Goal: Transaction & Acquisition: Obtain resource

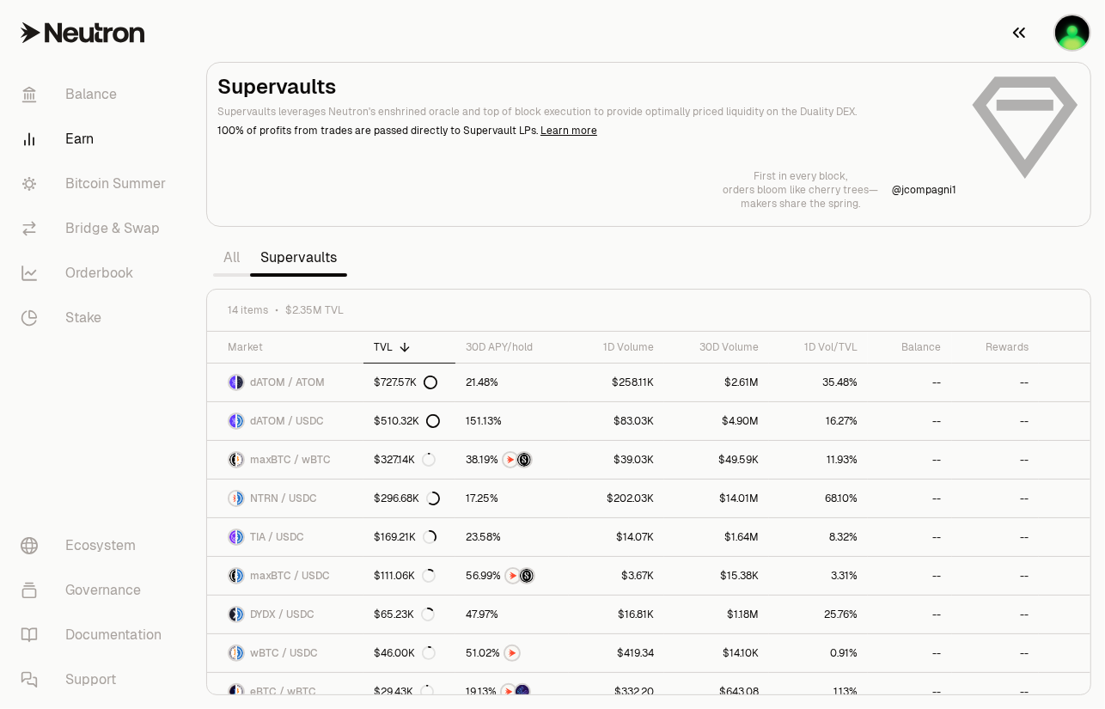
click at [1083, 29] on img "button" at bounding box center [1072, 32] width 34 height 34
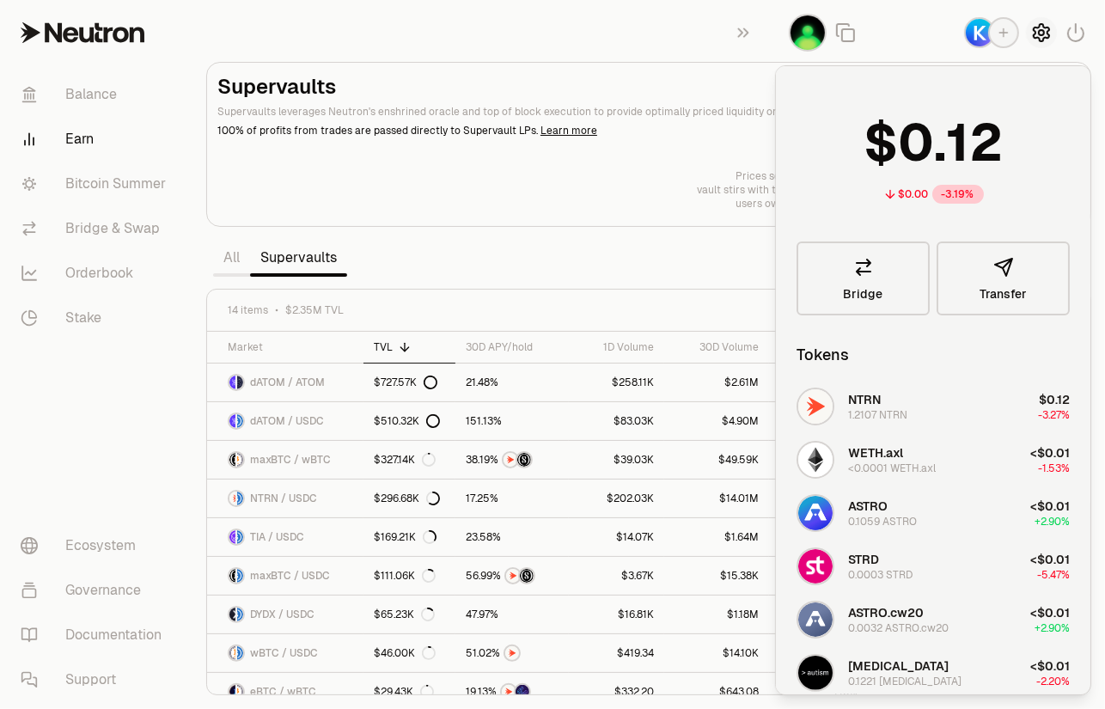
click at [1041, 30] on icon "button" at bounding box center [1041, 32] width 7 height 7
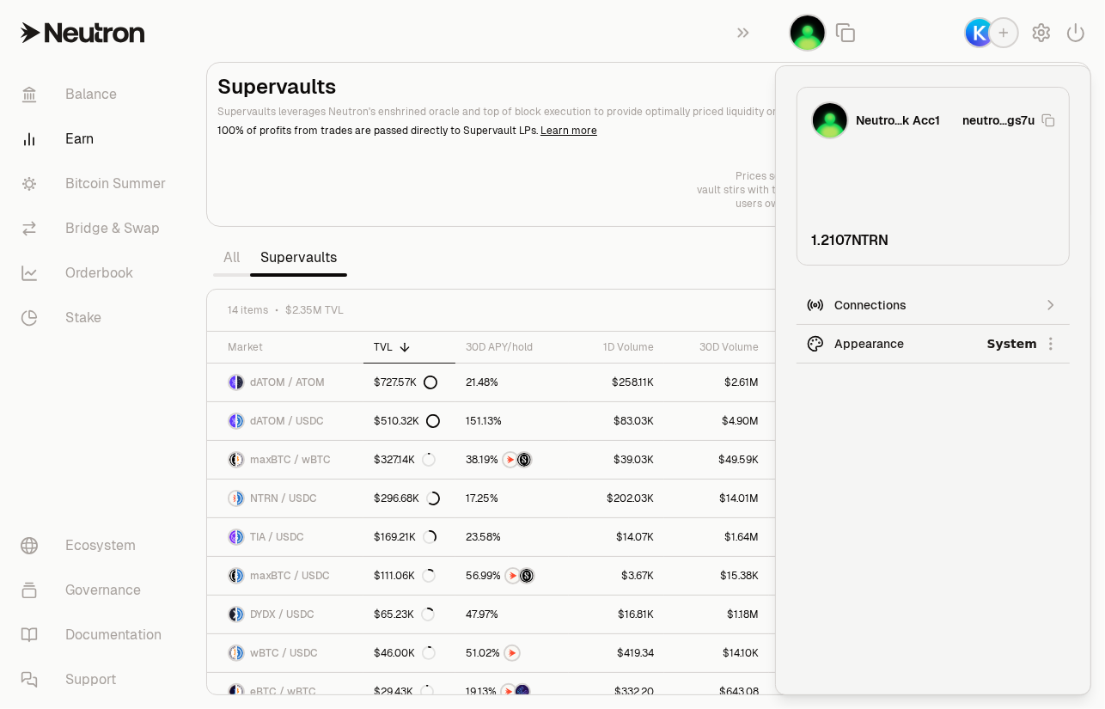
click at [880, 349] on html "Balance Earn Bitcoin Summer Bridge & Swap Orderbook Stake Ecosystem Governance …" at bounding box center [552, 354] width 1105 height 709
click at [930, 427] on div "Dark" at bounding box center [987, 423] width 156 height 34
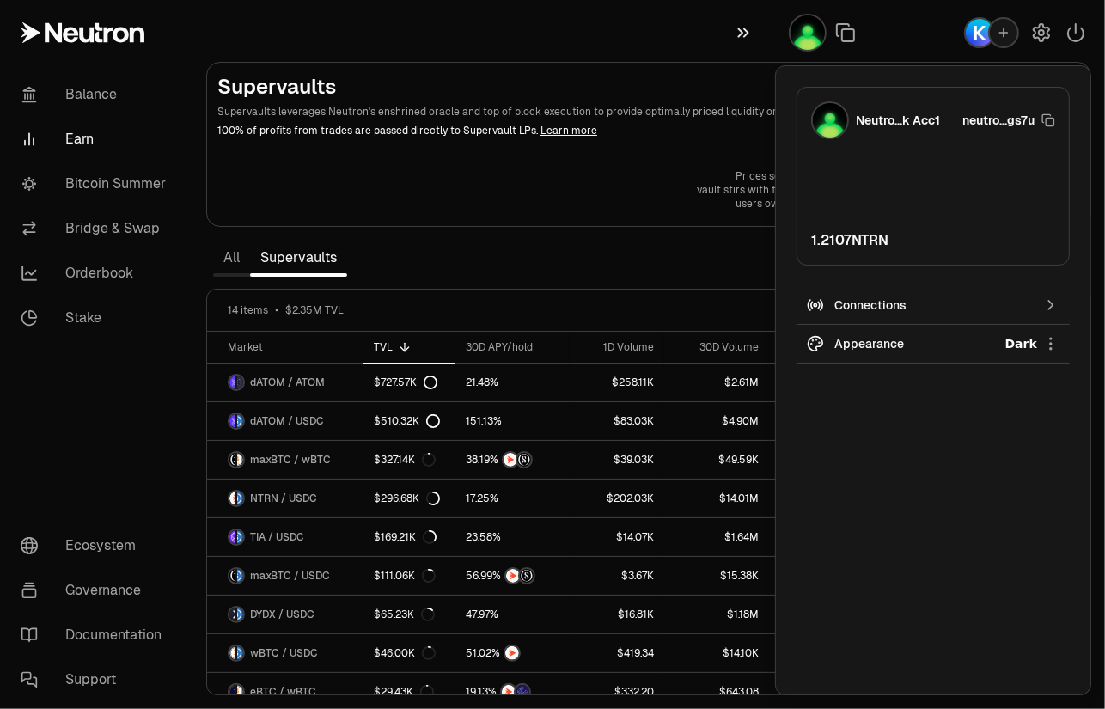
click at [743, 25] on icon "button" at bounding box center [743, 32] width 19 height 21
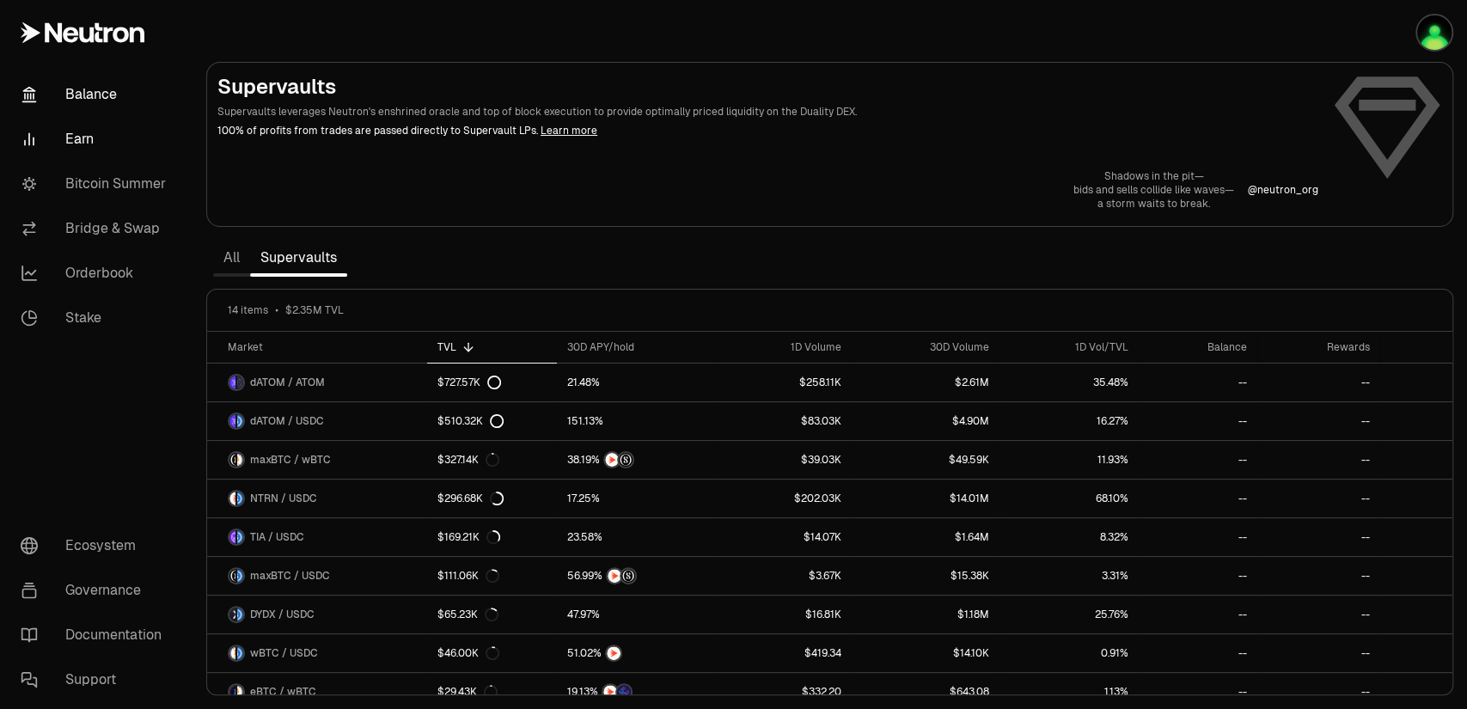
click at [82, 101] on link "Balance" at bounding box center [96, 94] width 179 height 45
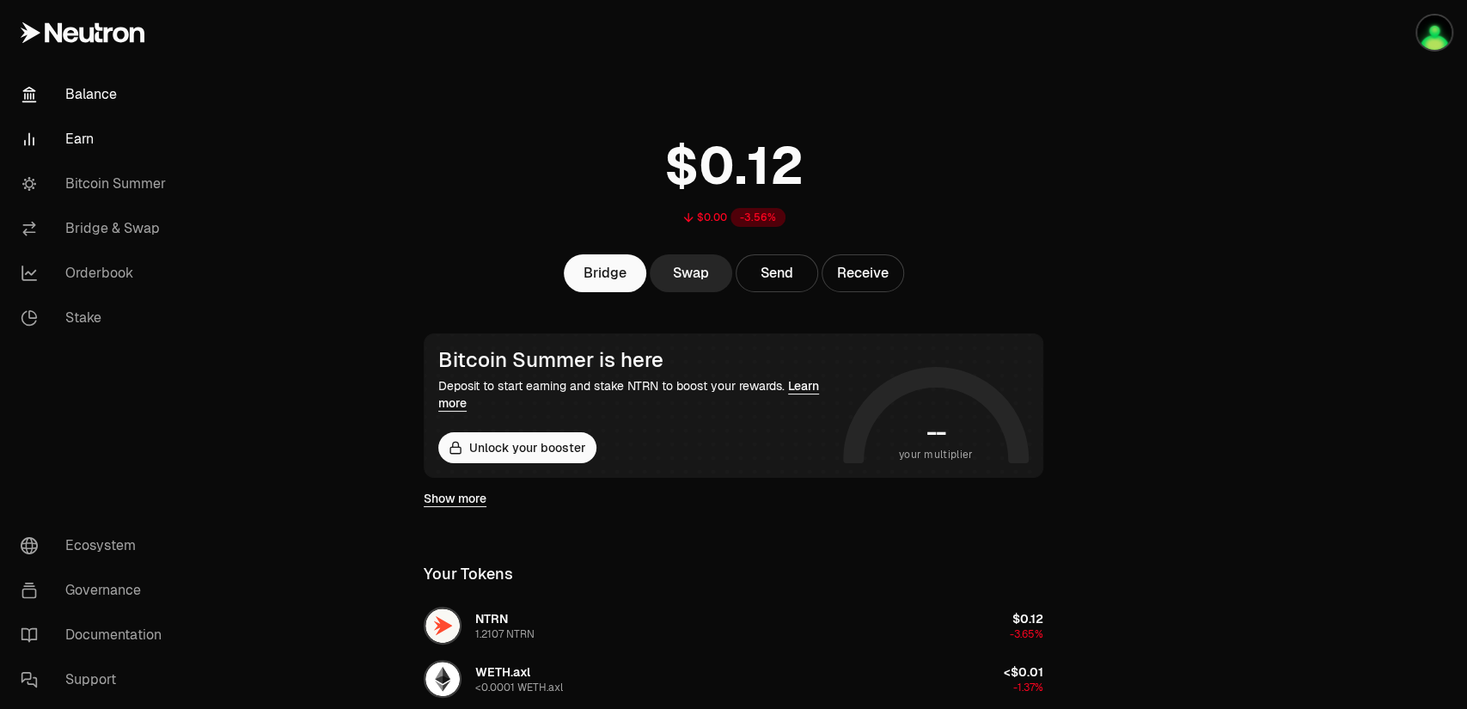
click at [82, 137] on link "Earn" at bounding box center [96, 139] width 179 height 45
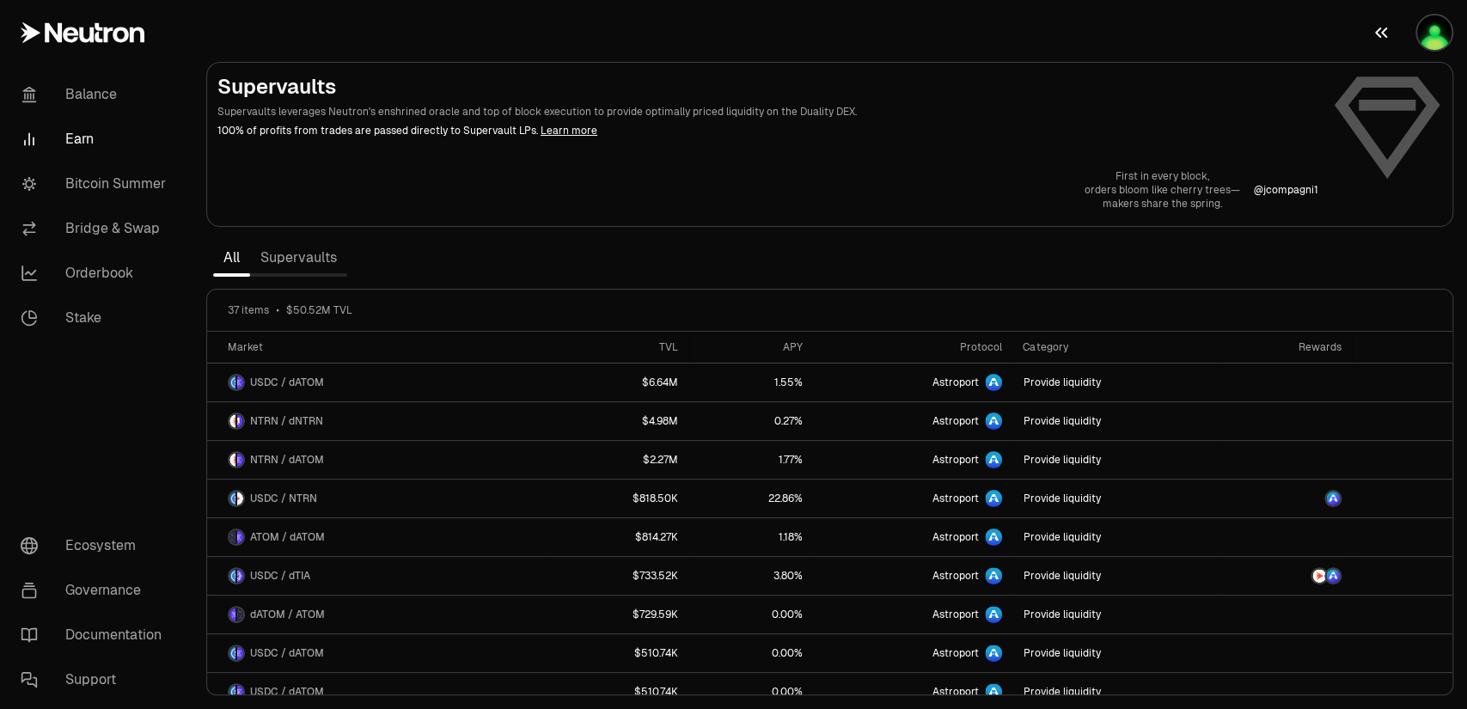
click at [1104, 34] on img "button" at bounding box center [1434, 32] width 34 height 34
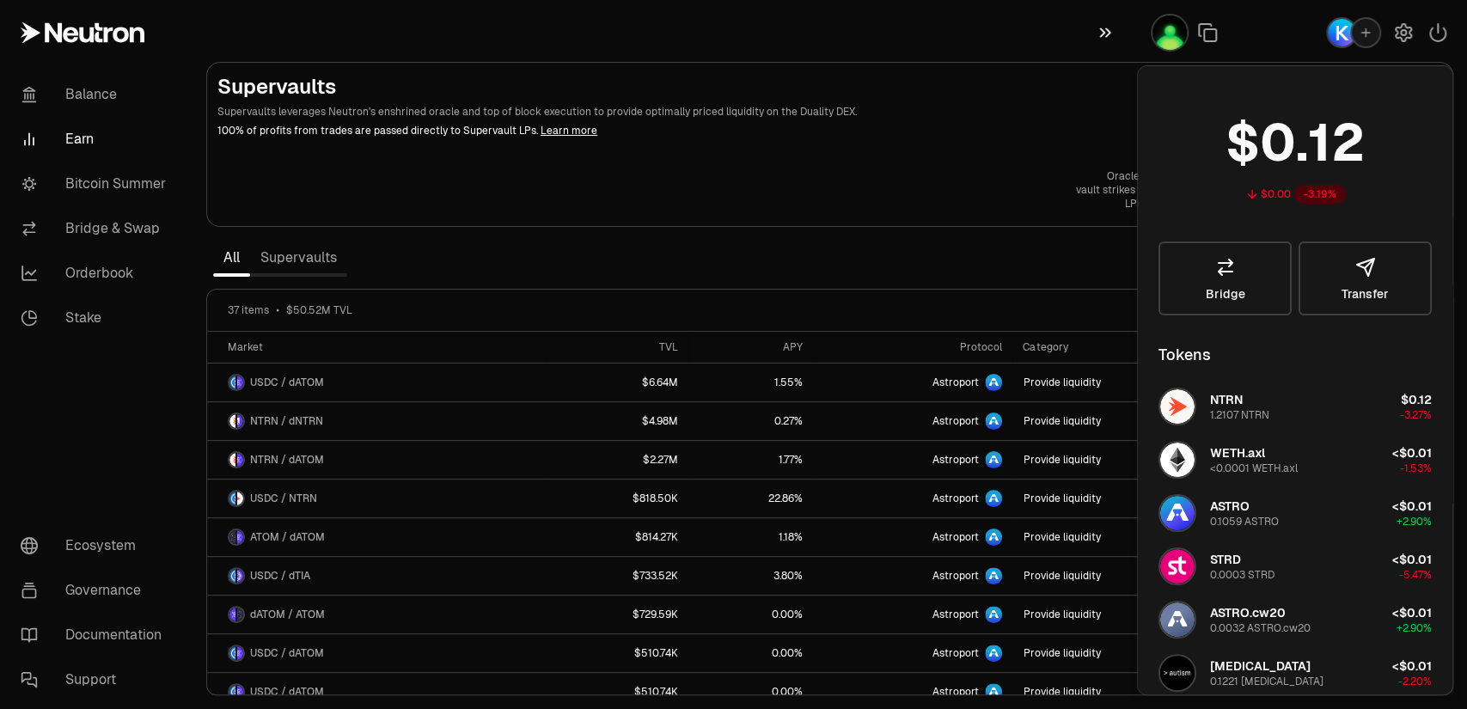
click at [1101, 35] on icon "button" at bounding box center [1104, 32] width 19 height 21
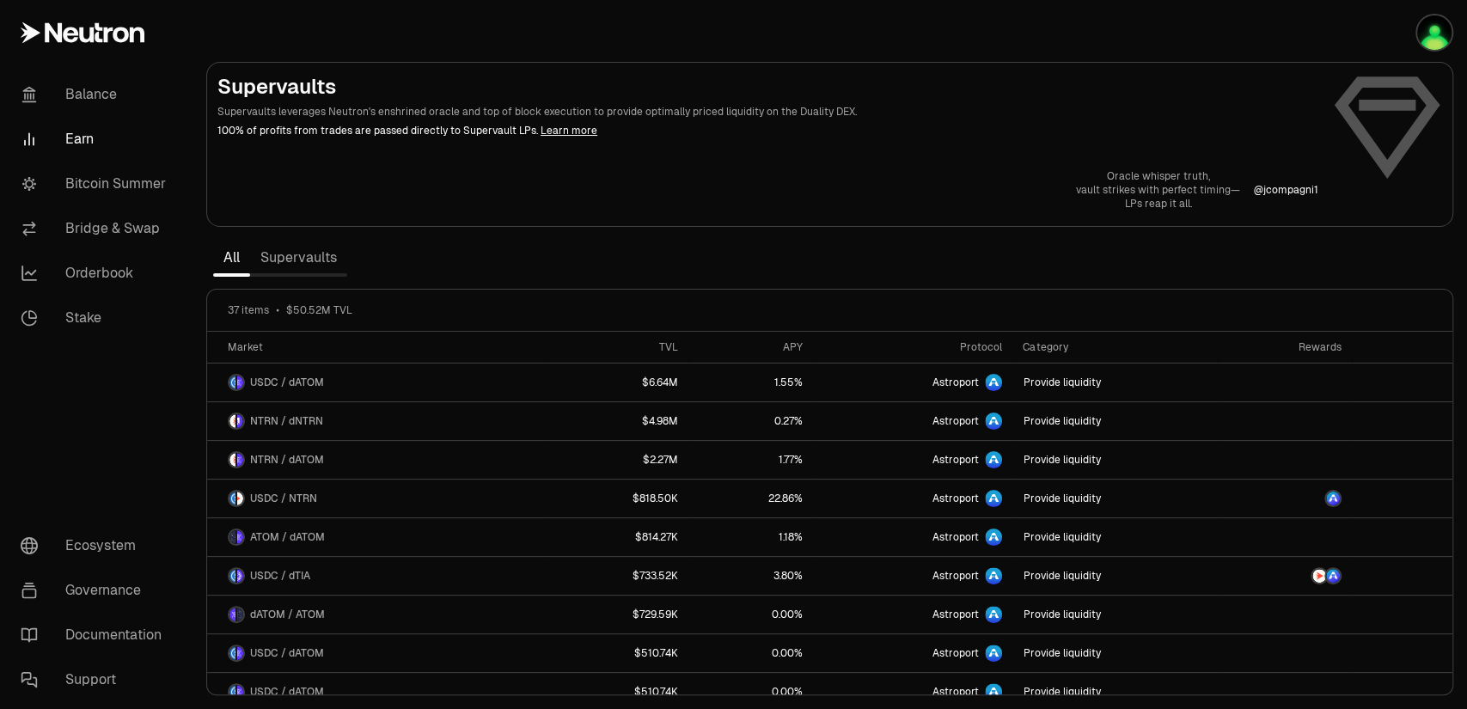
click at [282, 260] on link "Supervaults" at bounding box center [298, 258] width 97 height 34
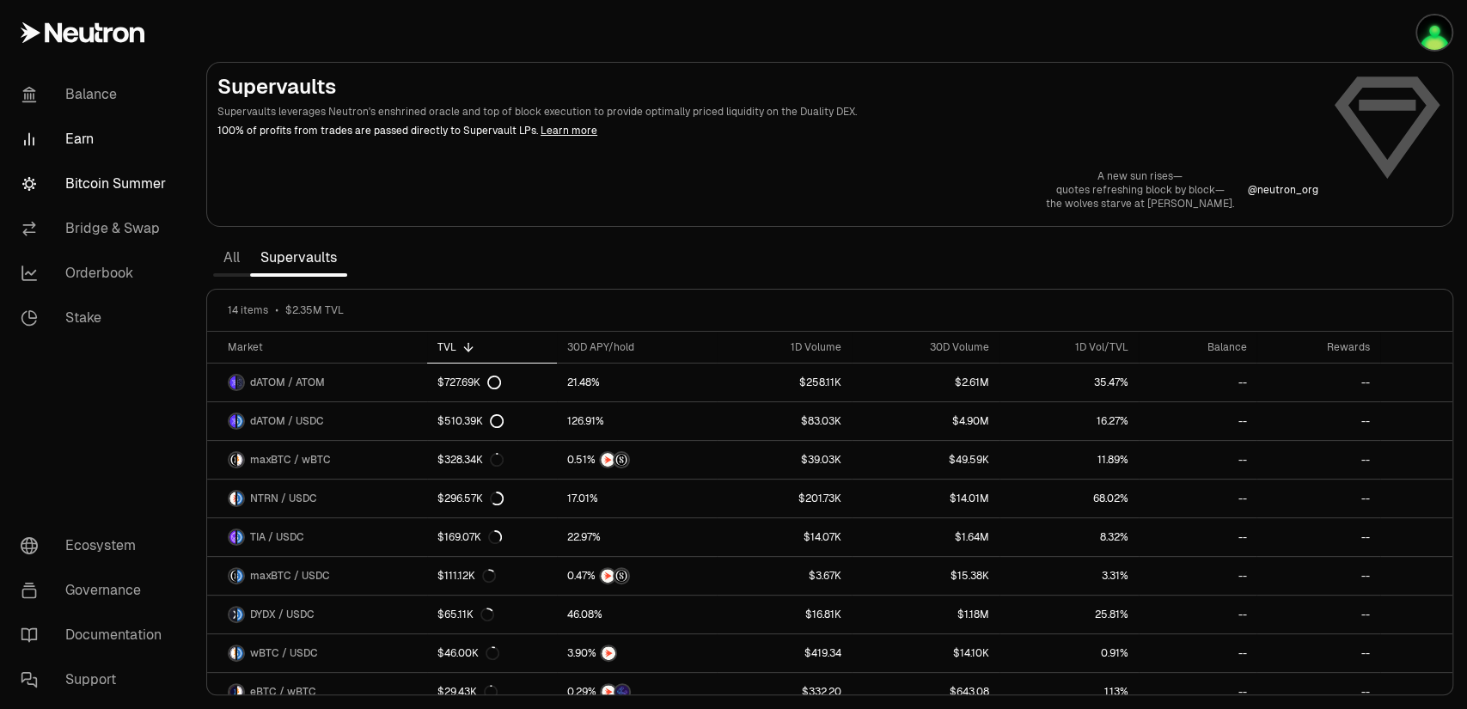
click at [89, 185] on link "Bitcoin Summer" at bounding box center [96, 184] width 179 height 45
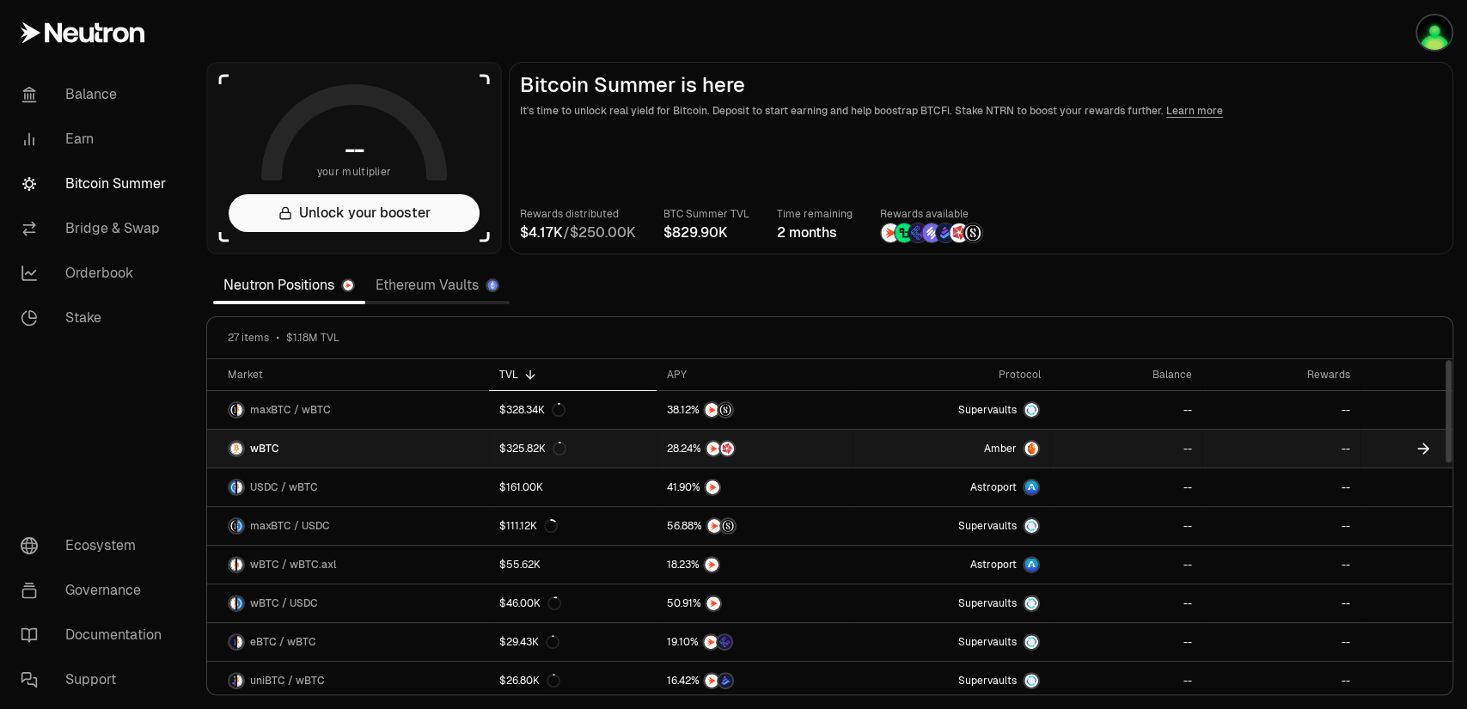
click at [280, 443] on link "wBTC" at bounding box center [348, 449] width 282 height 38
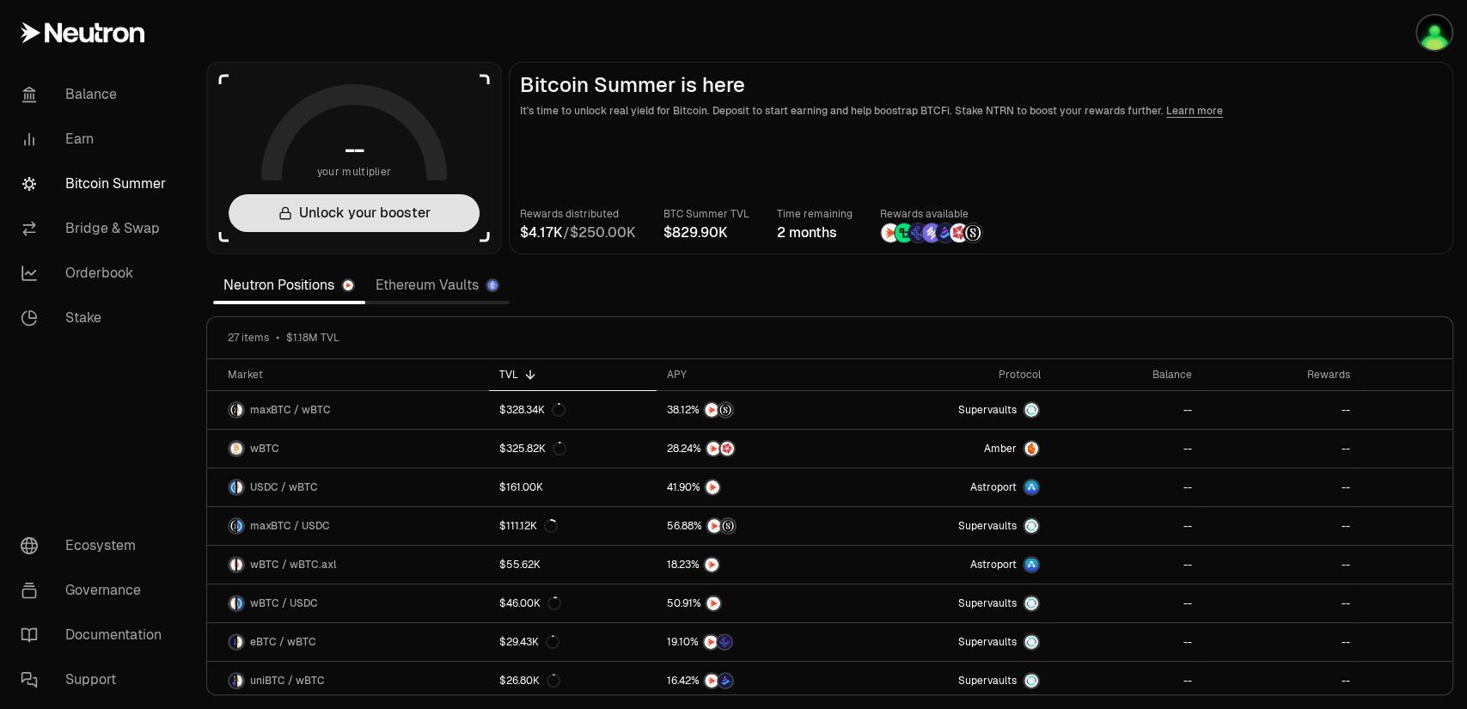
click at [339, 211] on button "Unlock your booster" at bounding box center [354, 213] width 251 height 38
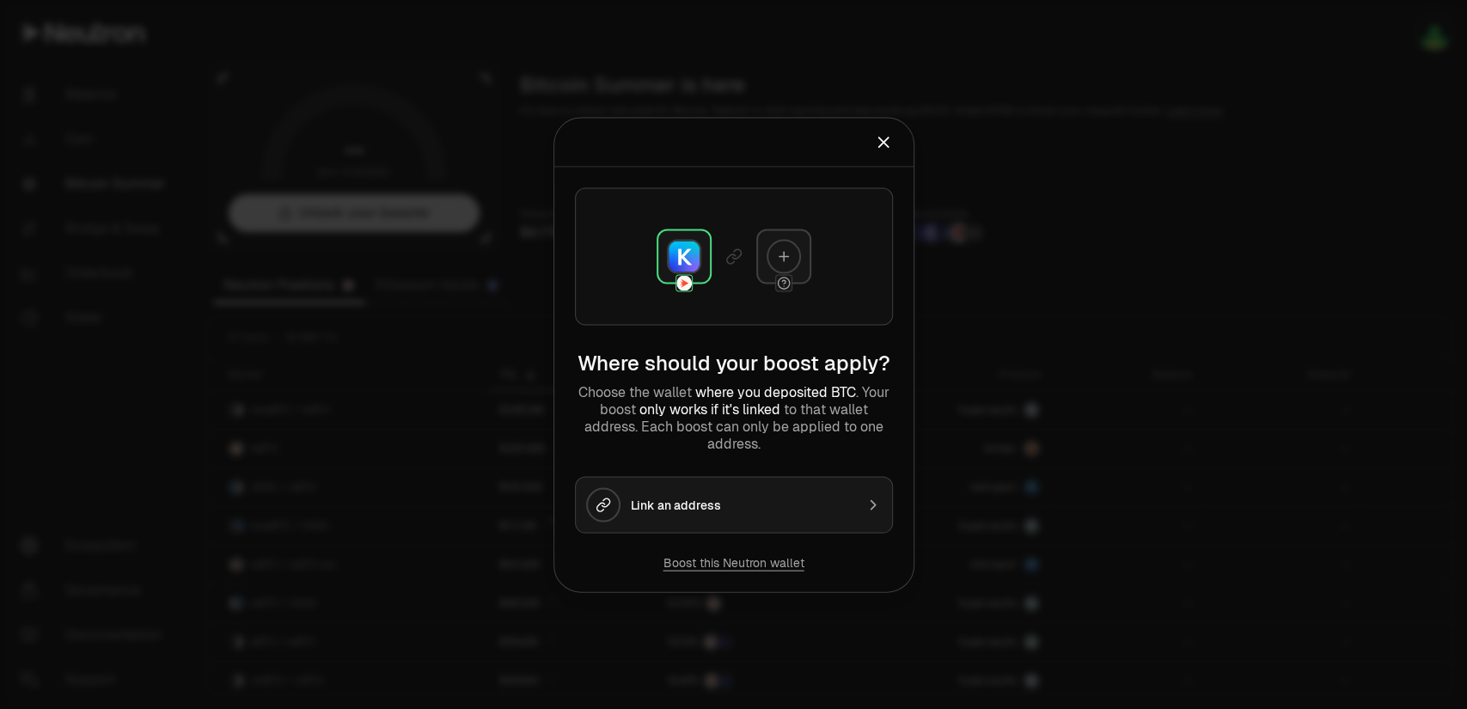
click at [678, 501] on div "Link an address" at bounding box center [742, 504] width 223 height 17
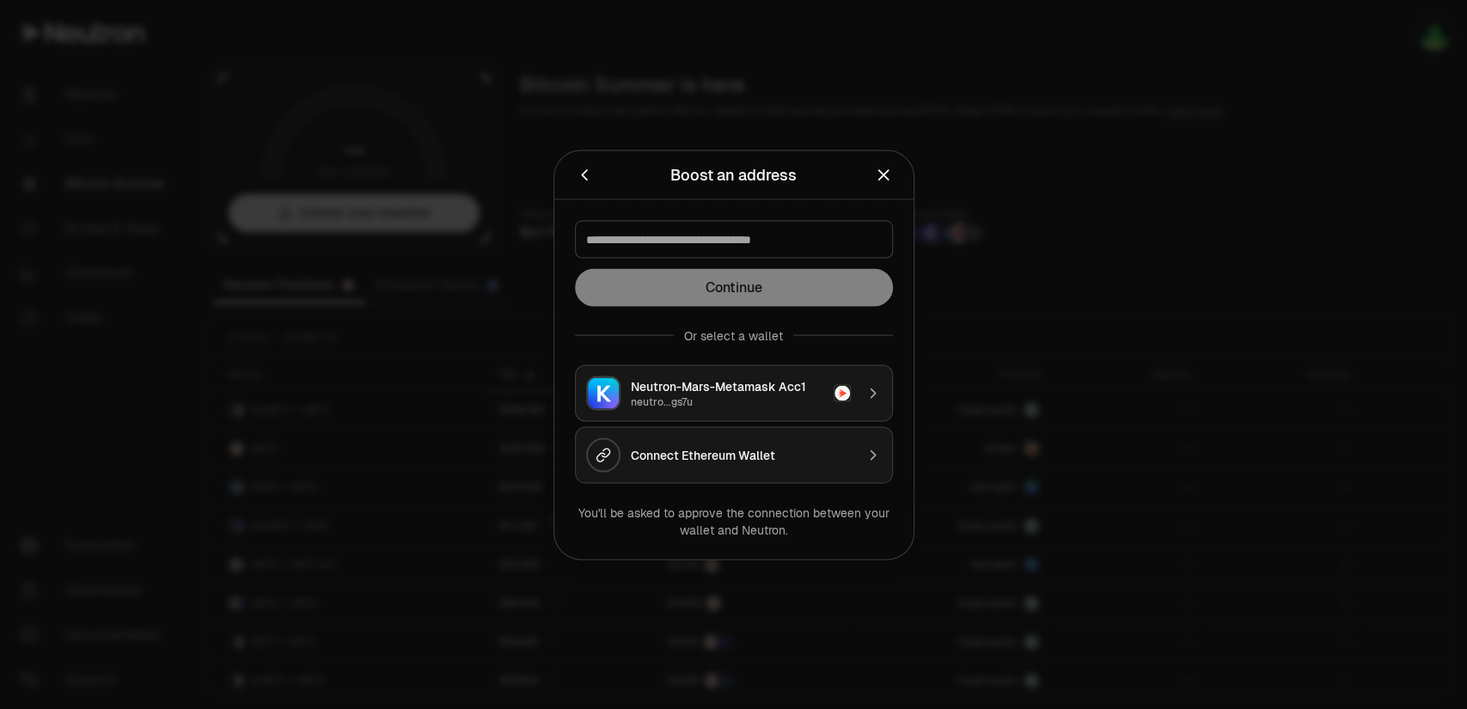
click at [747, 383] on div "Neutron-Mars-Metamask Acc1" at bounding box center [727, 385] width 192 height 17
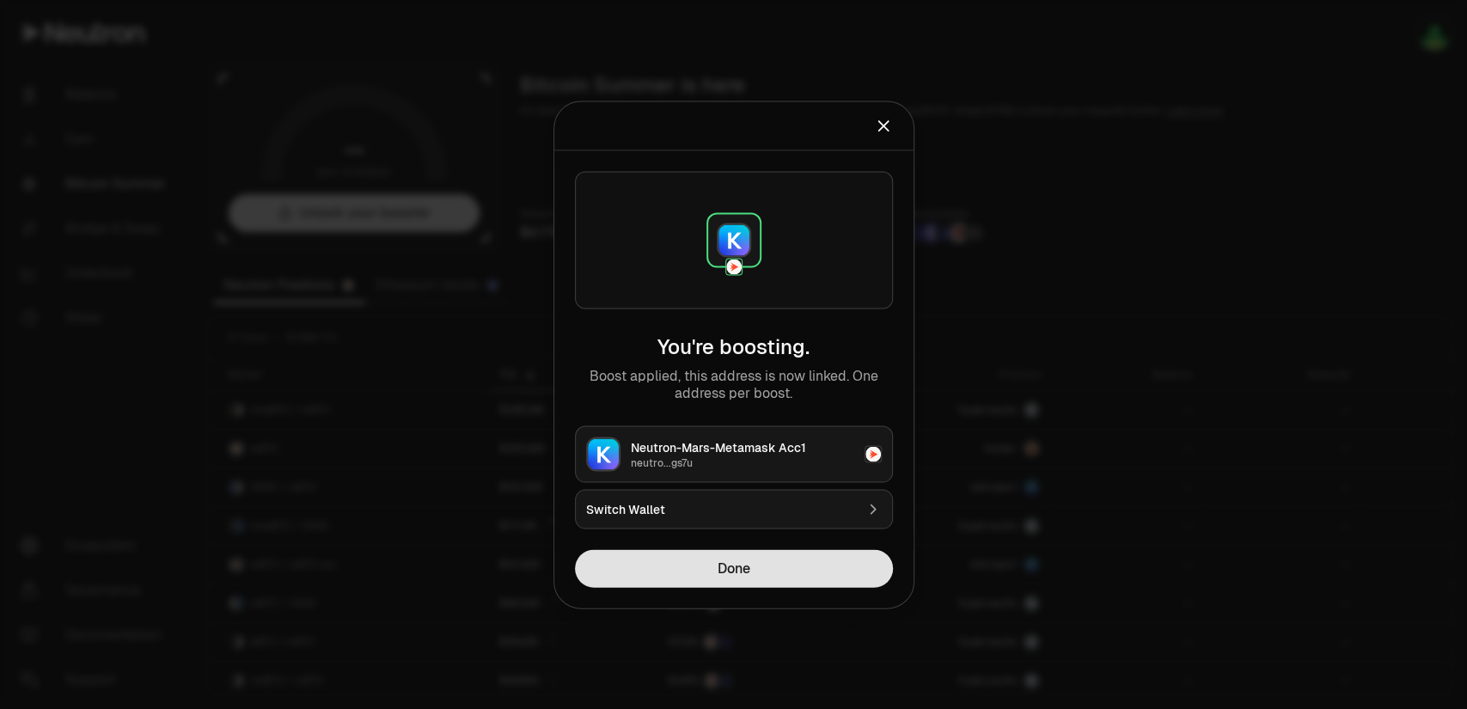
click at [740, 570] on button "Done" at bounding box center [734, 568] width 318 height 38
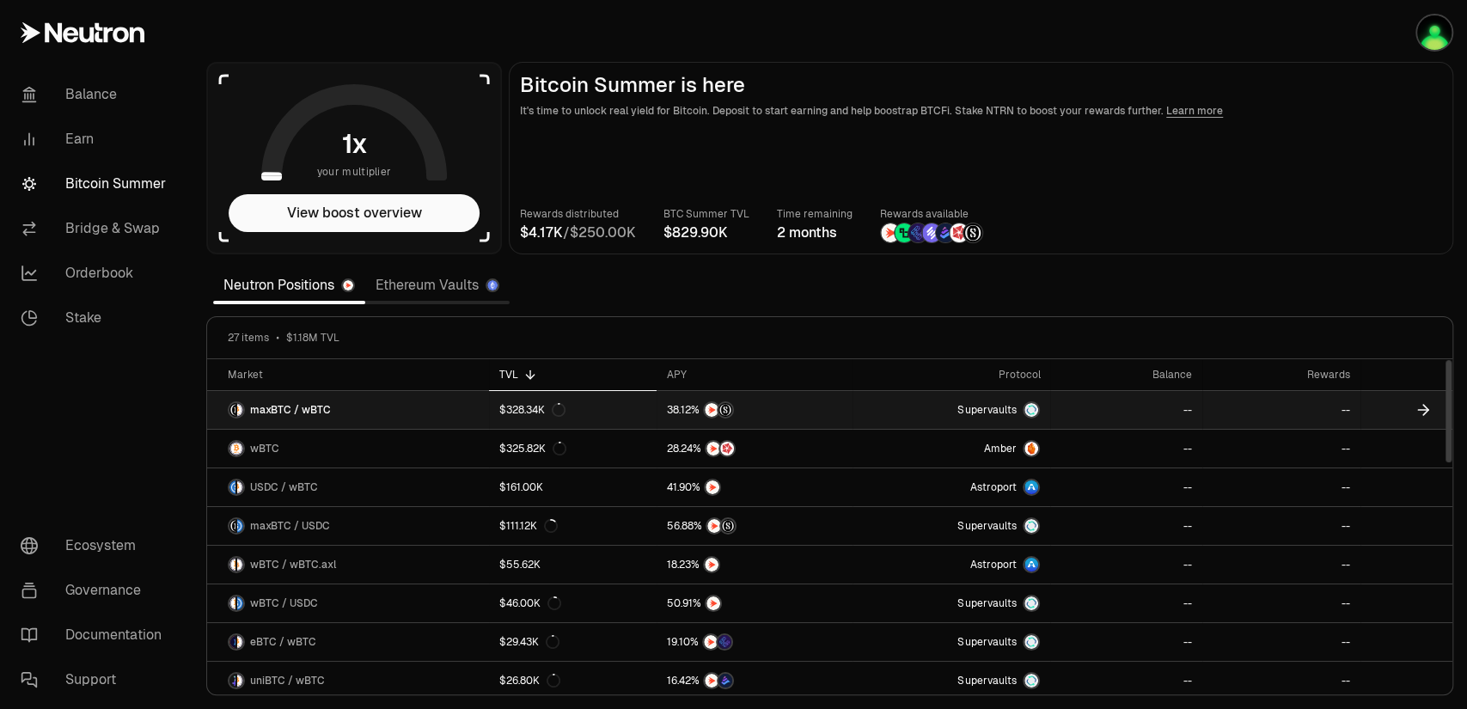
click at [284, 404] on span "maxBTC / wBTC" at bounding box center [290, 410] width 81 height 14
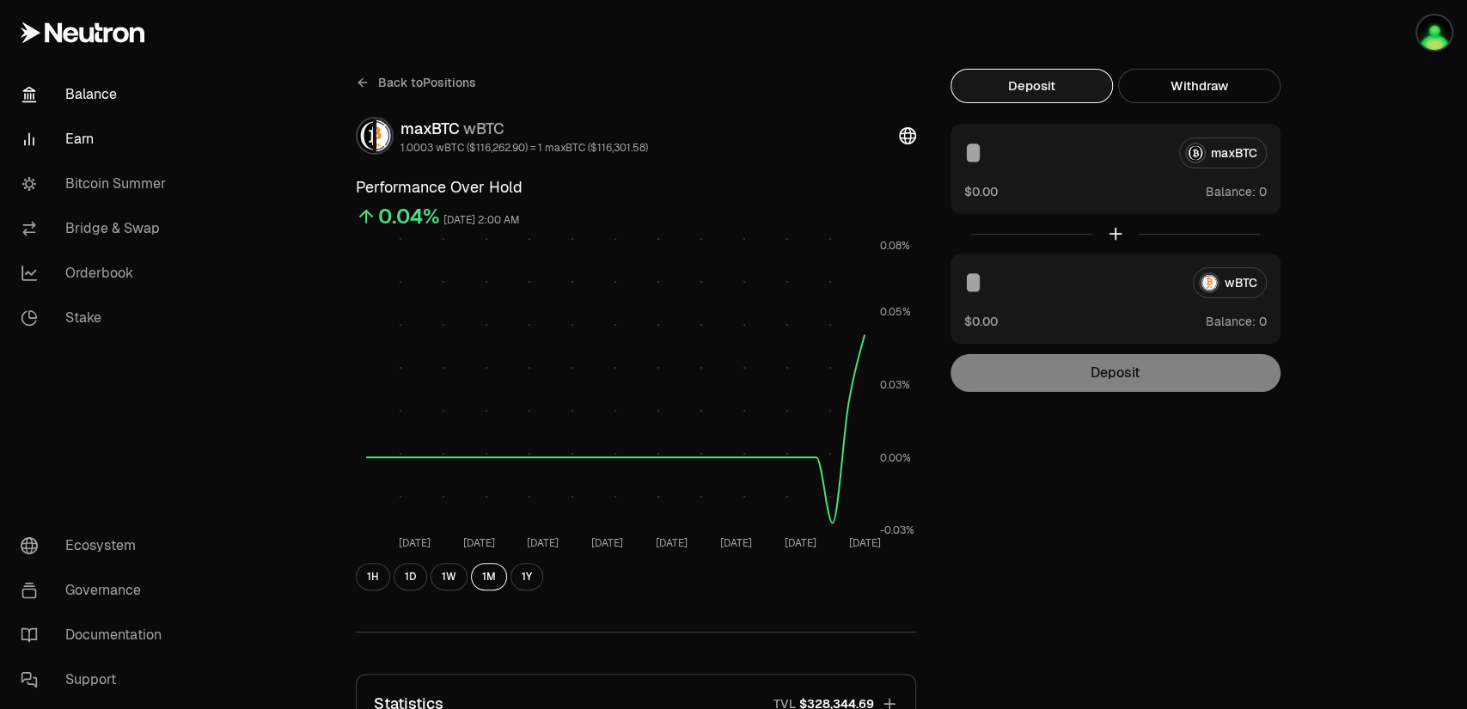
click at [82, 88] on link "Balance" at bounding box center [96, 94] width 179 height 45
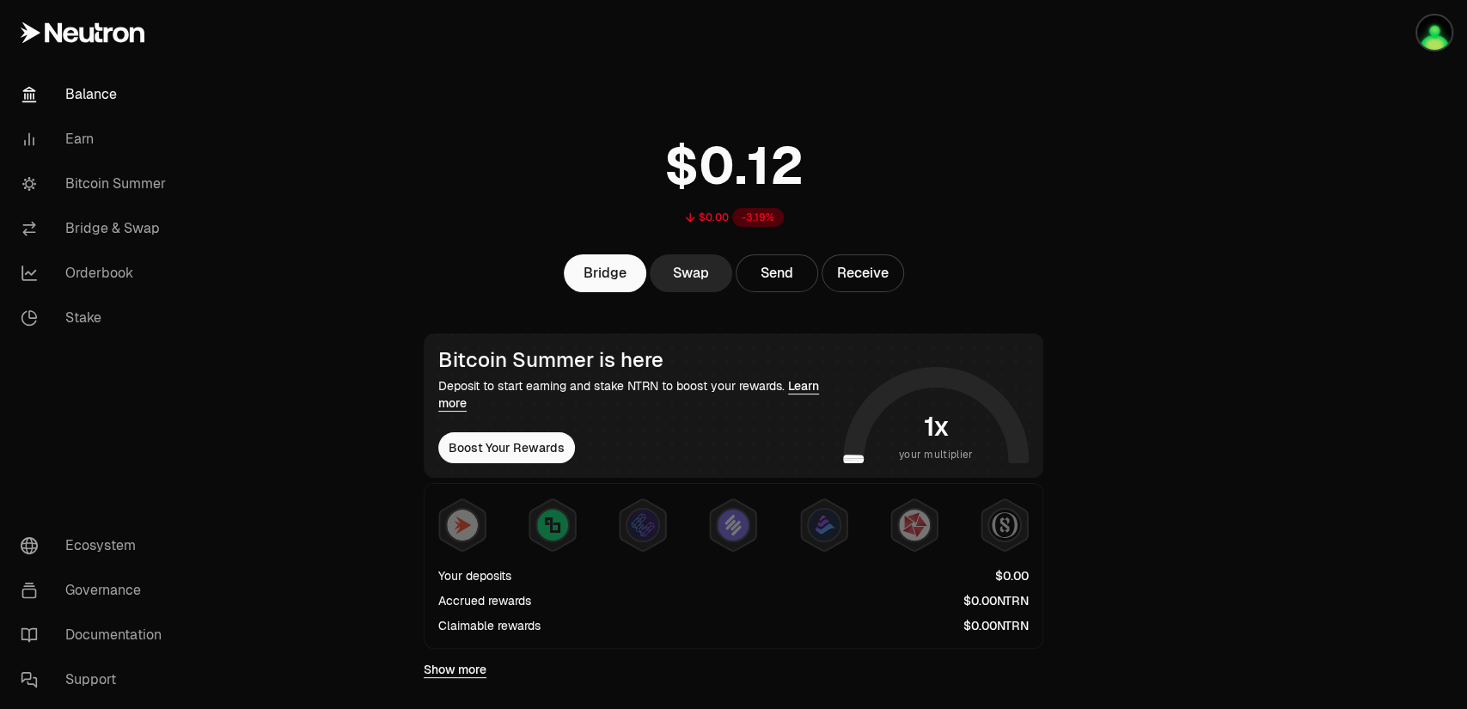
click at [1104, 352] on main "$0.00 -3.19% Bridge Swap Send Receive Bitcoin Summer is here Deposit to start e…" at bounding box center [829, 717] width 1274 height 1434
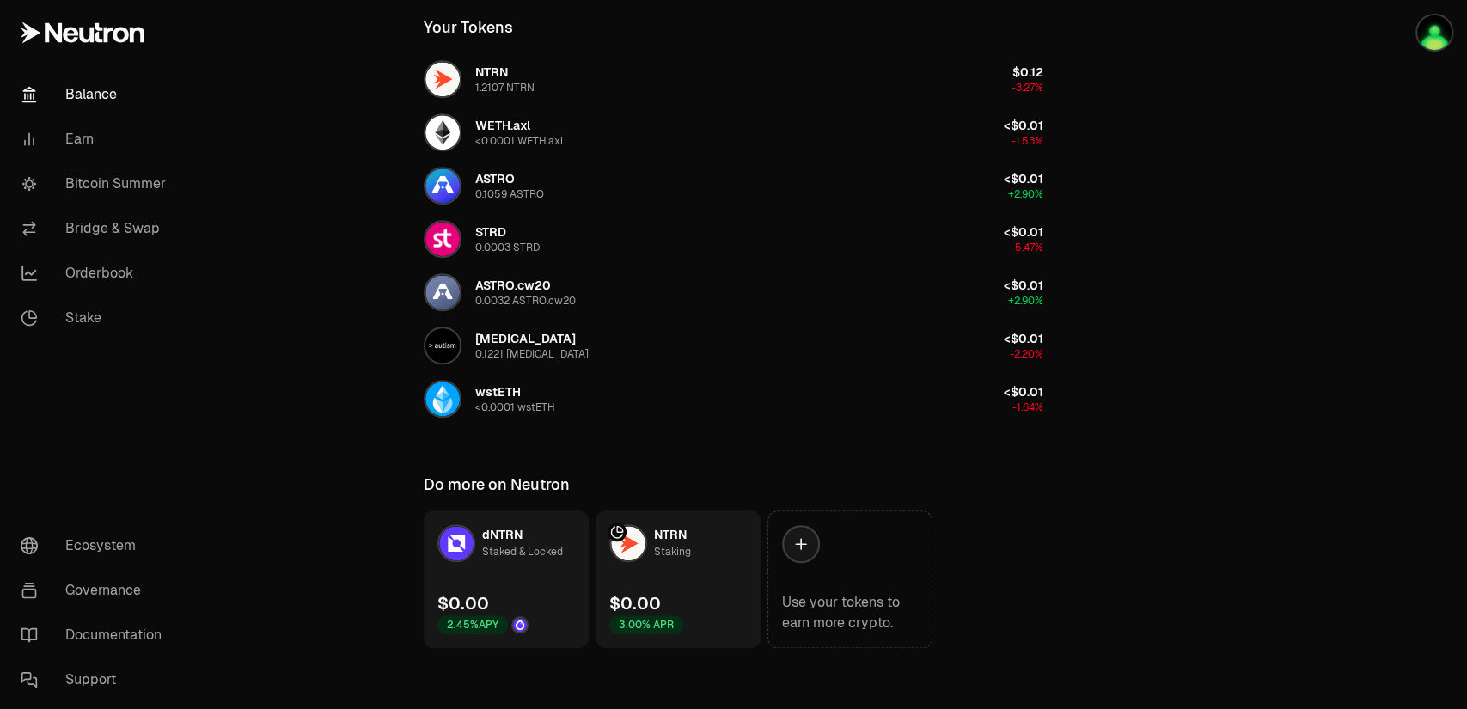
scroll to position [724, 0]
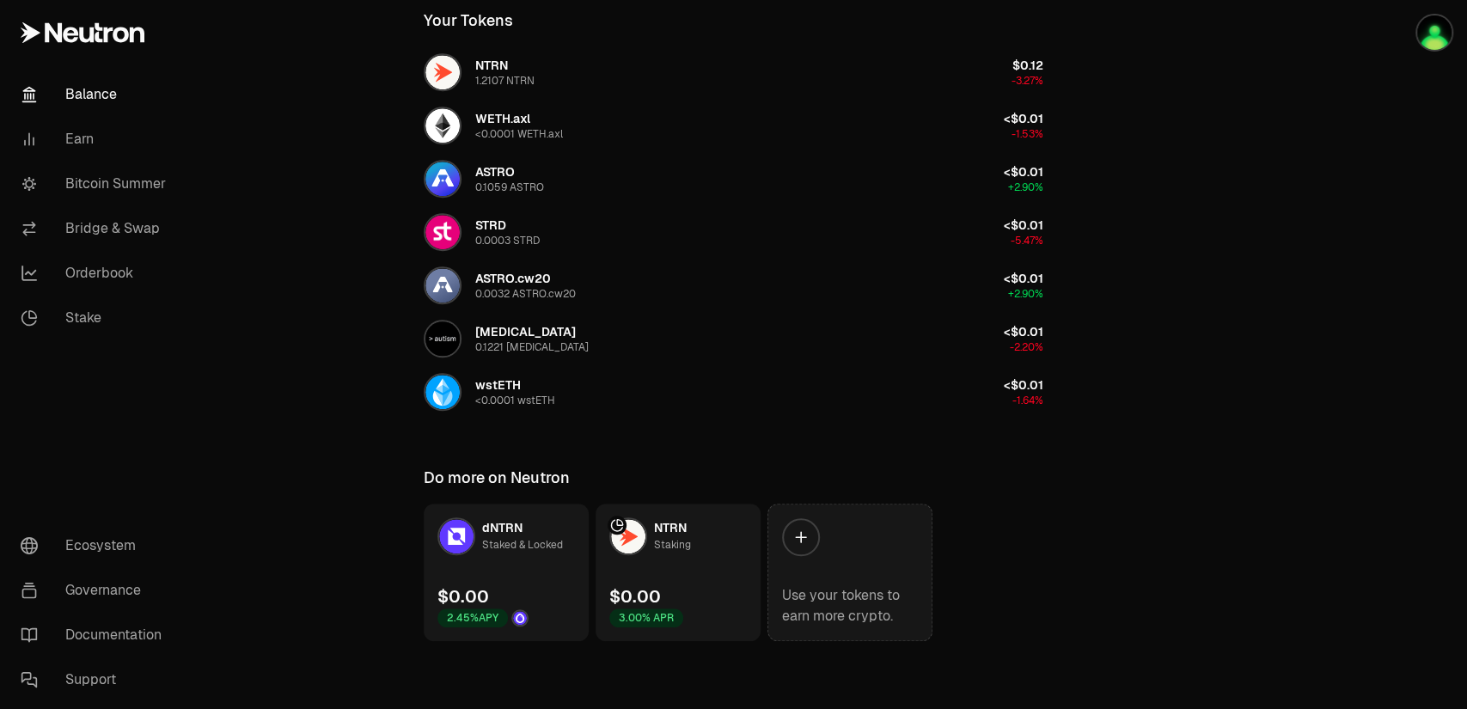
click at [811, 522] on div at bounding box center [801, 537] width 38 height 38
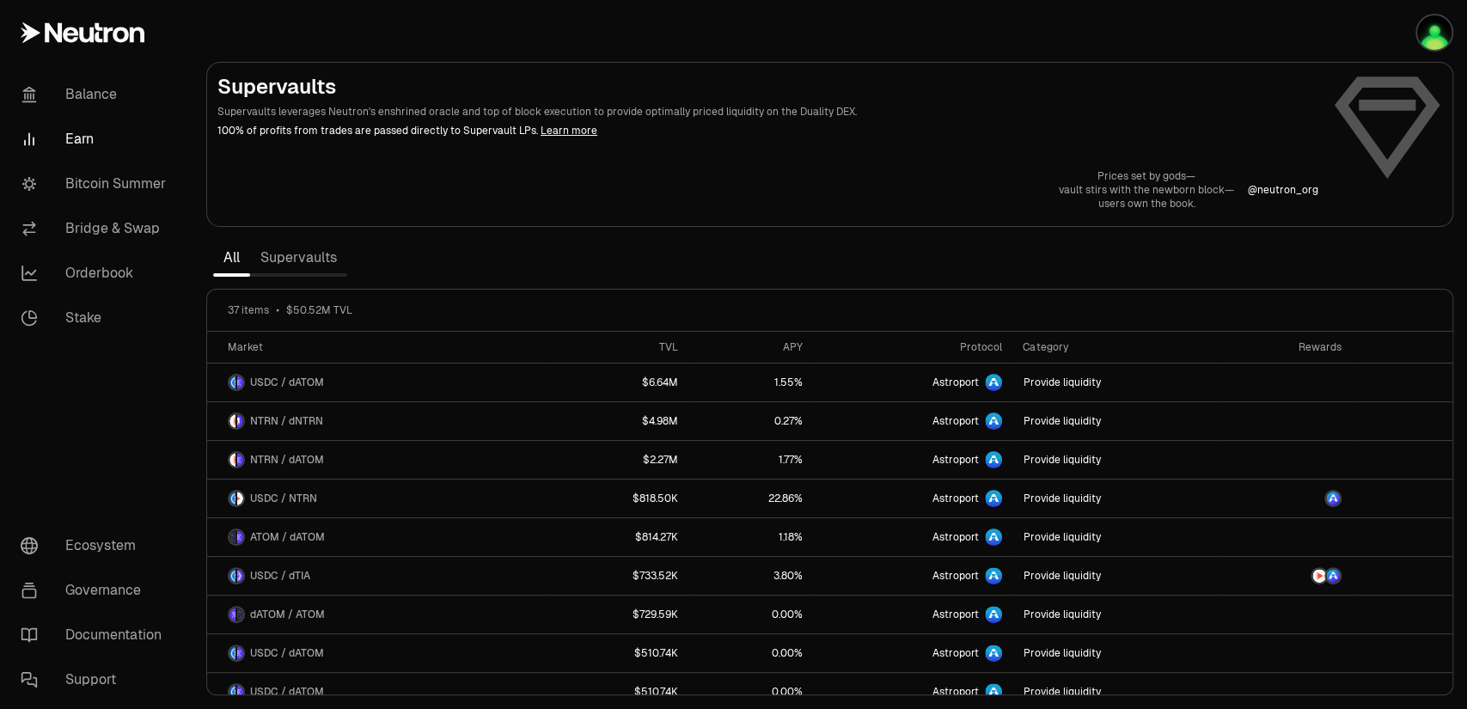
click at [298, 253] on link "Supervaults" at bounding box center [298, 258] width 97 height 34
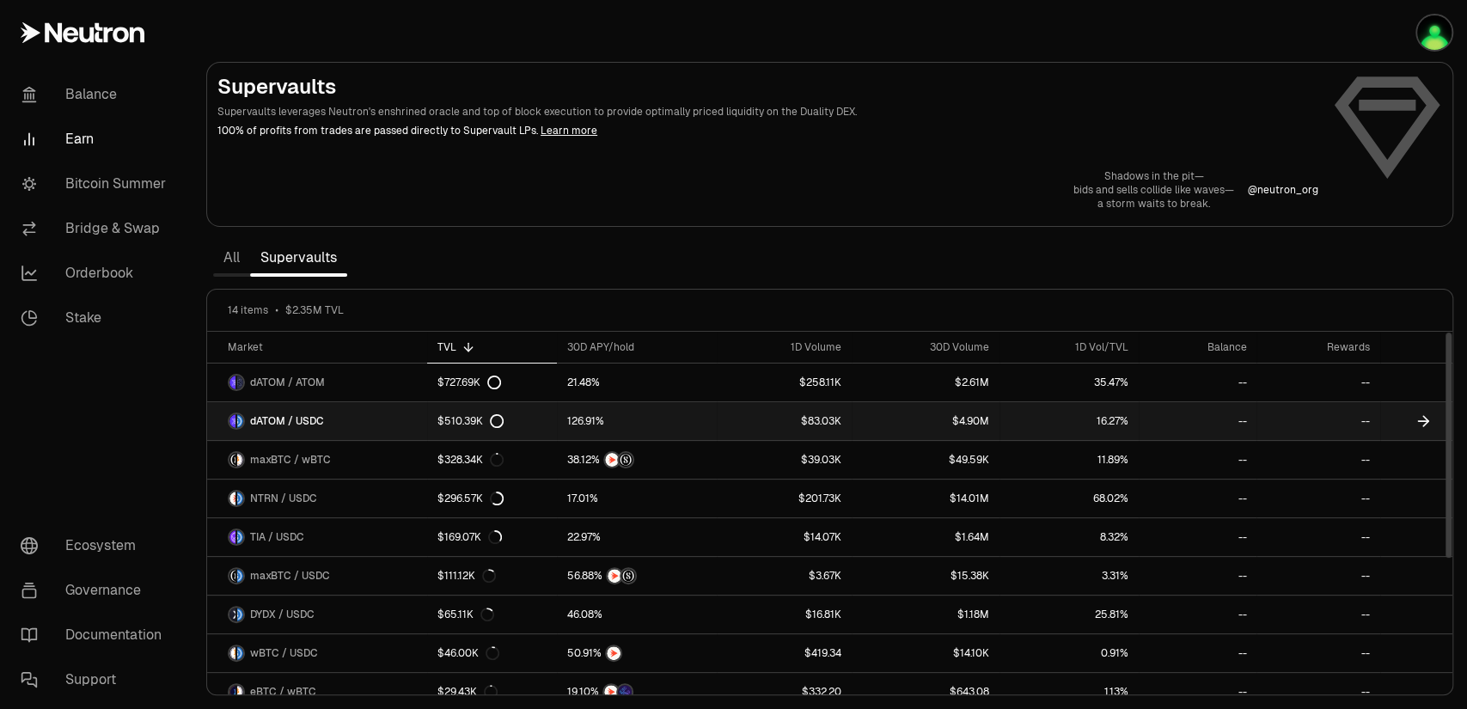
click at [308, 418] on span "dATOM / USDC" at bounding box center [287, 421] width 74 height 14
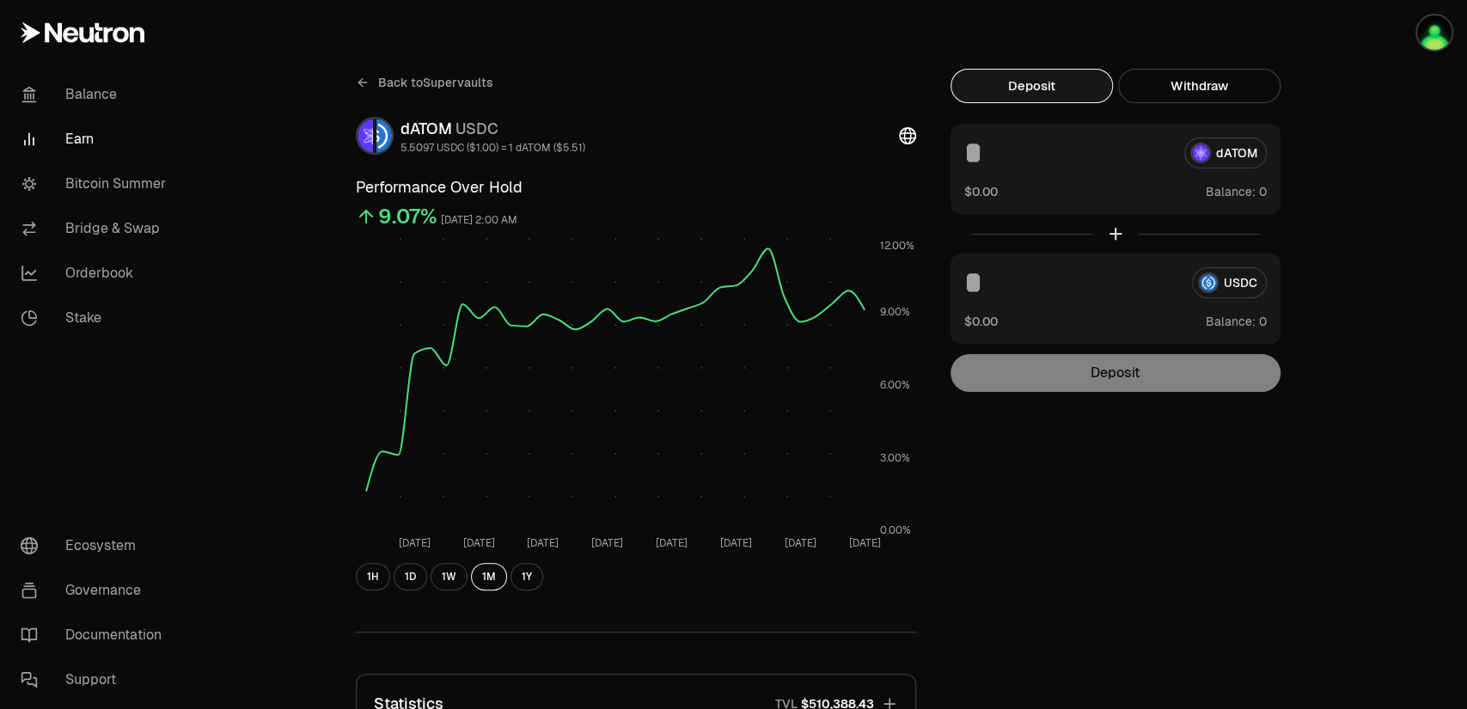
click at [1089, 512] on div "Back to Supervaults dATOM USDC 5.5097 USDC ($1.00) = 1 dATOM ($5.51) Performanc…" at bounding box center [830, 564] width 990 height 991
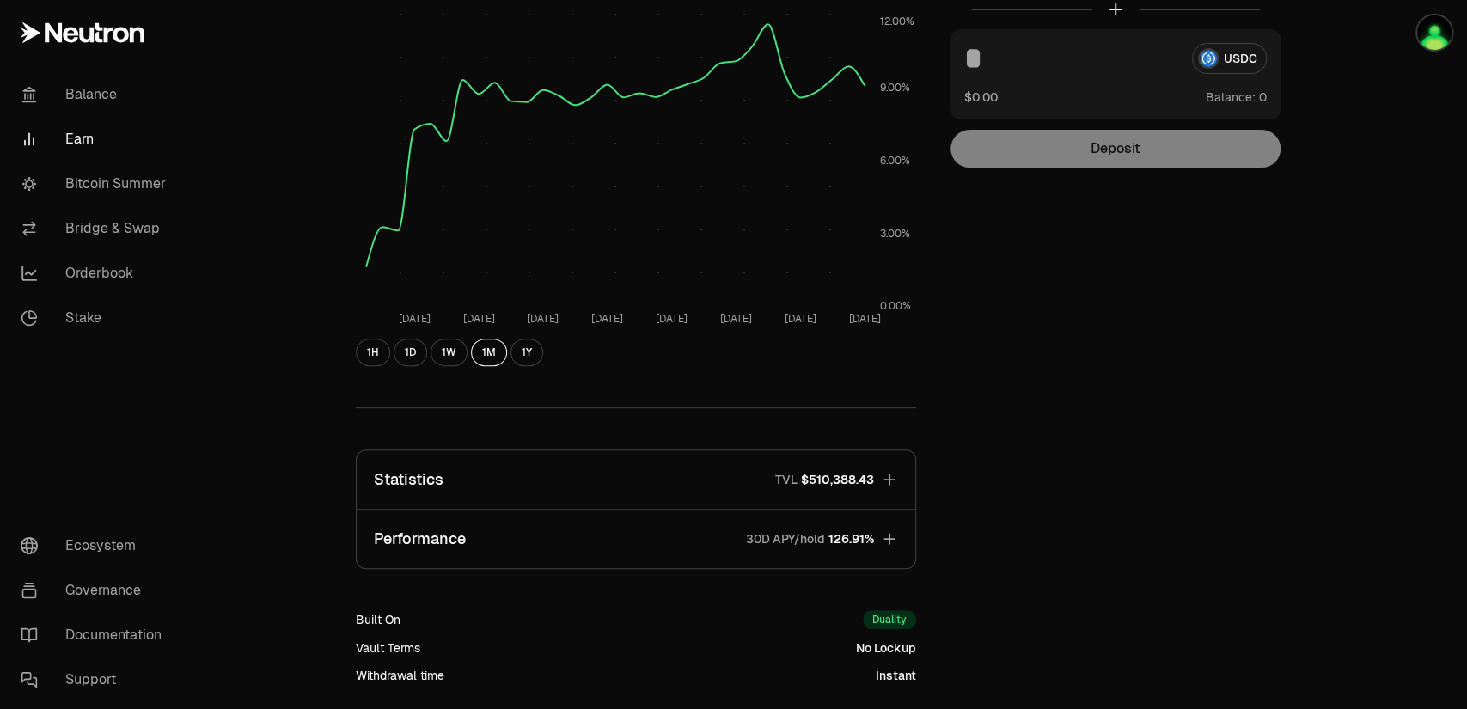
scroll to position [406, 0]
